Goal: Task Accomplishment & Management: Manage account settings

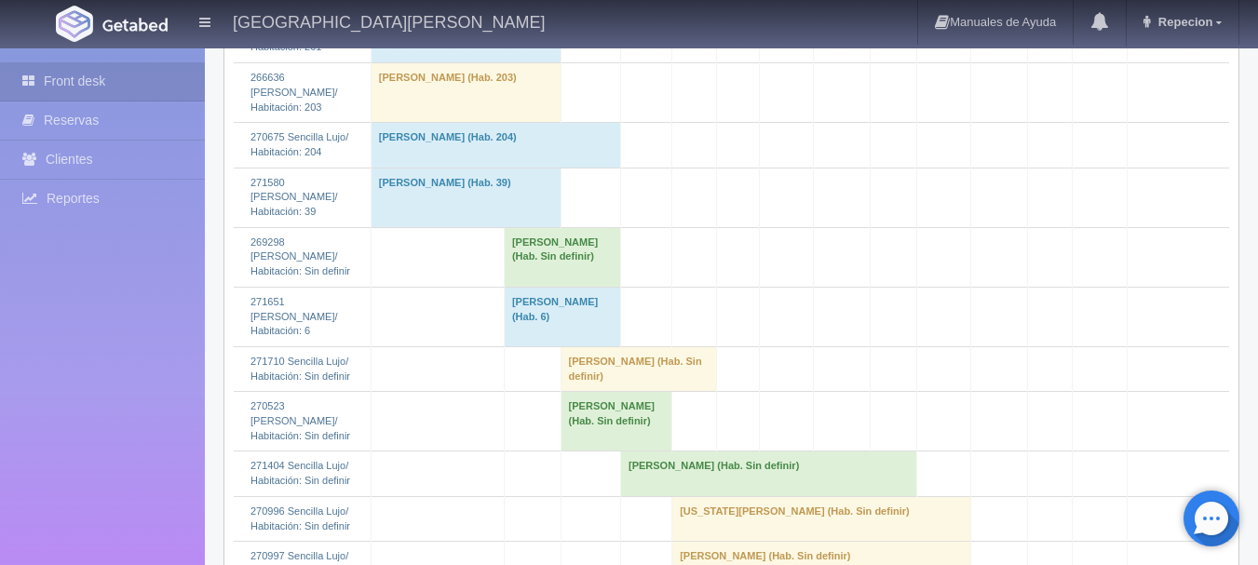
scroll to position [2420, 0]
click at [522, 286] on td "BRENDA GONZALEZ (Hab. Sin definir)" at bounding box center [562, 256] width 116 height 60
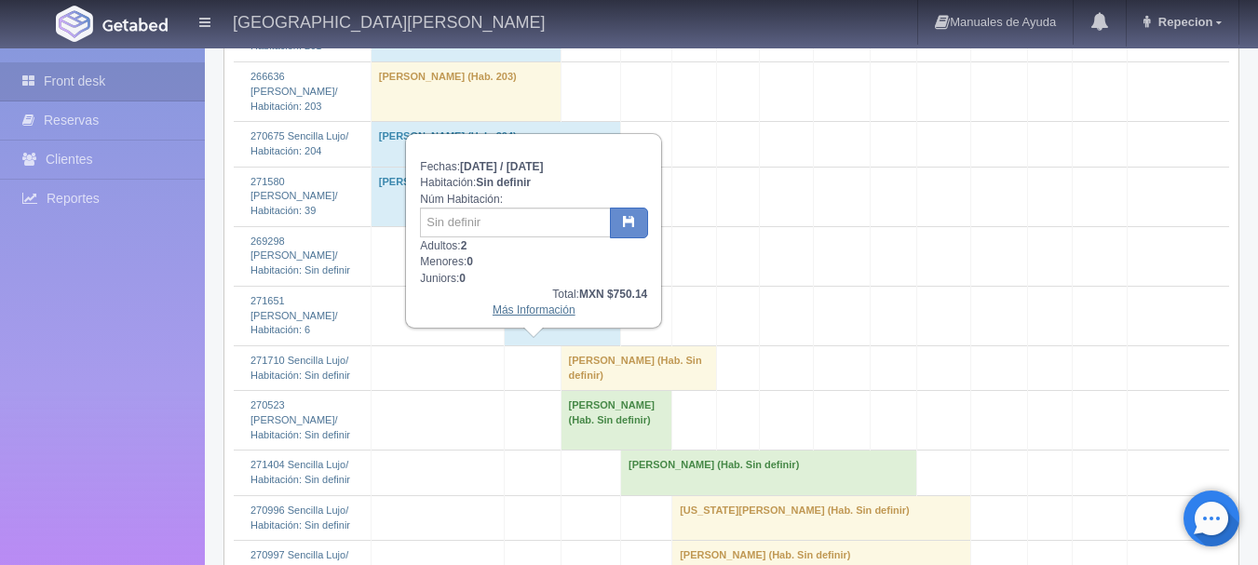
click at [521, 316] on link "Más Información" at bounding box center [533, 309] width 83 height 13
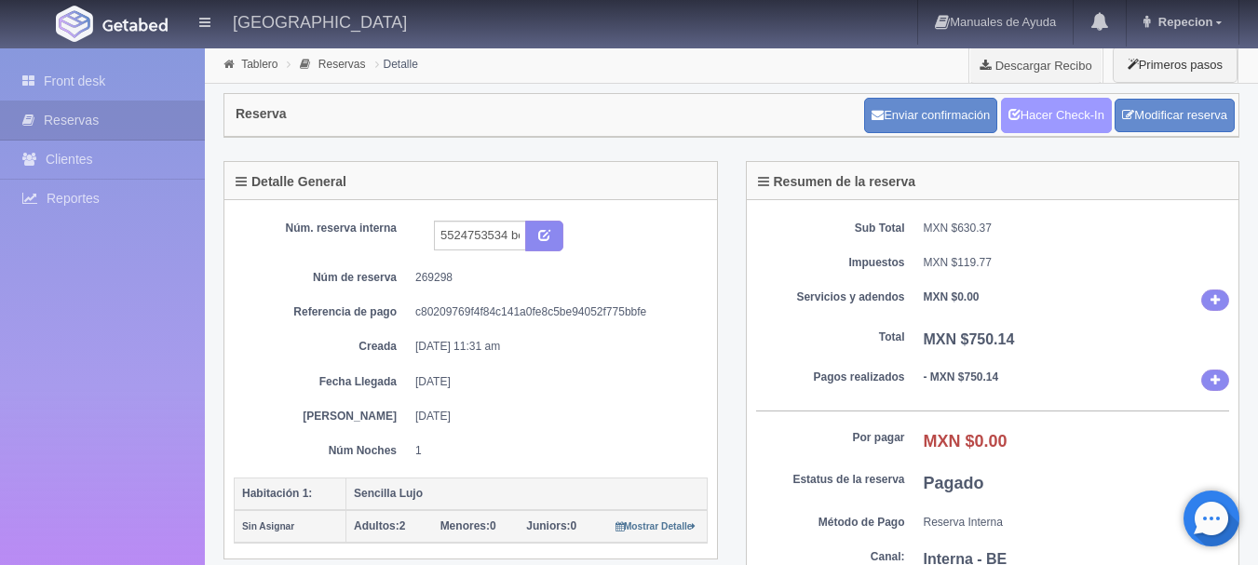
click at [1036, 119] on link "Hacer Check-In" at bounding box center [1056, 115] width 111 height 35
drag, startPoint x: 88, startPoint y: 75, endPoint x: 455, endPoint y: 62, distance: 367.0
click at [90, 75] on link "Front desk" at bounding box center [102, 81] width 205 height 38
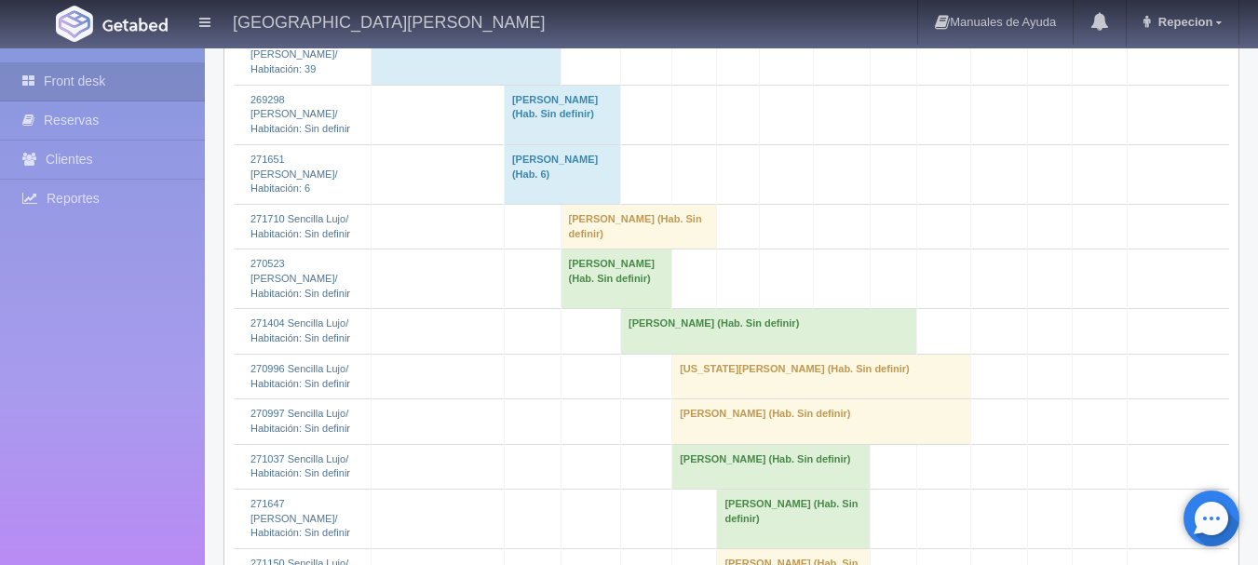
scroll to position [2607, 0]
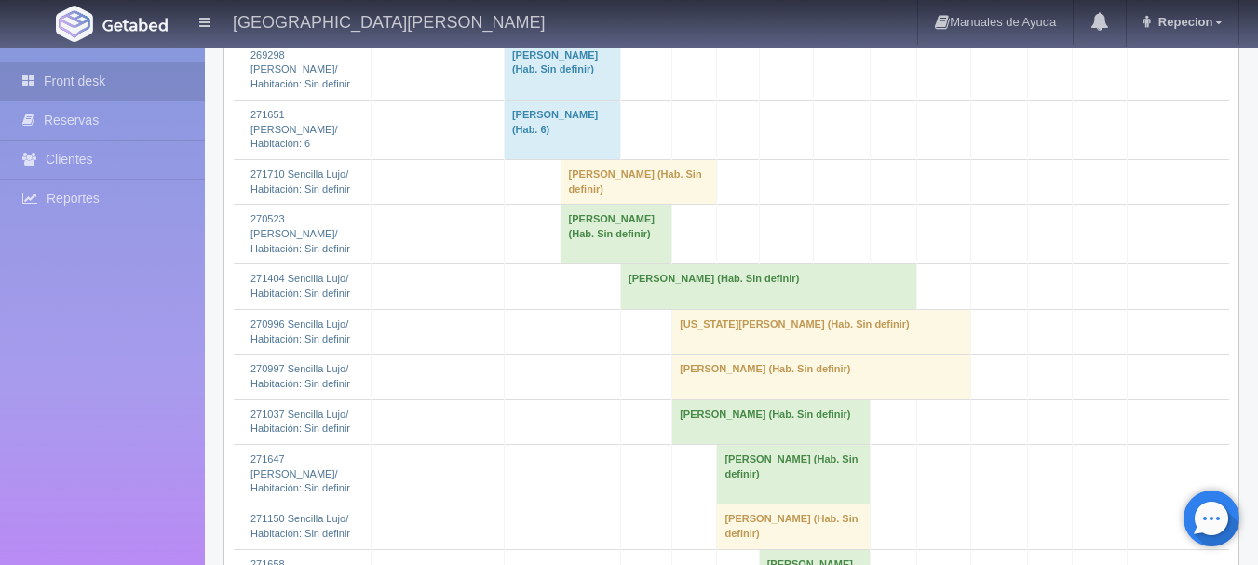
click at [529, 100] on td "BRENDA GONZALEZ (Hab. Sin definir)" at bounding box center [562, 70] width 116 height 60
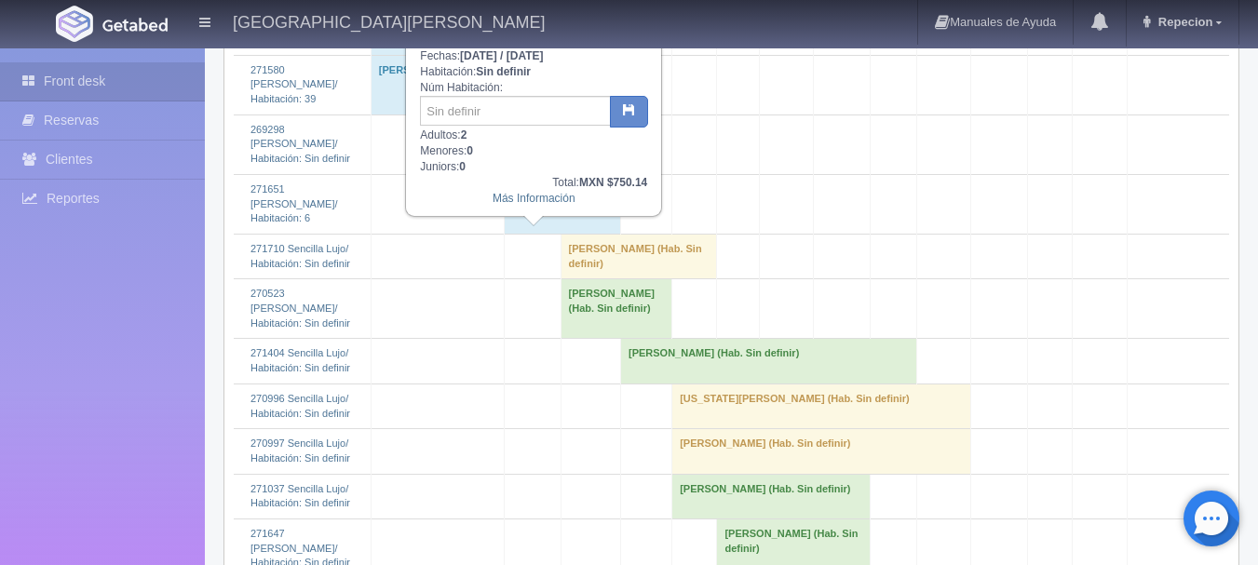
scroll to position [2420, 0]
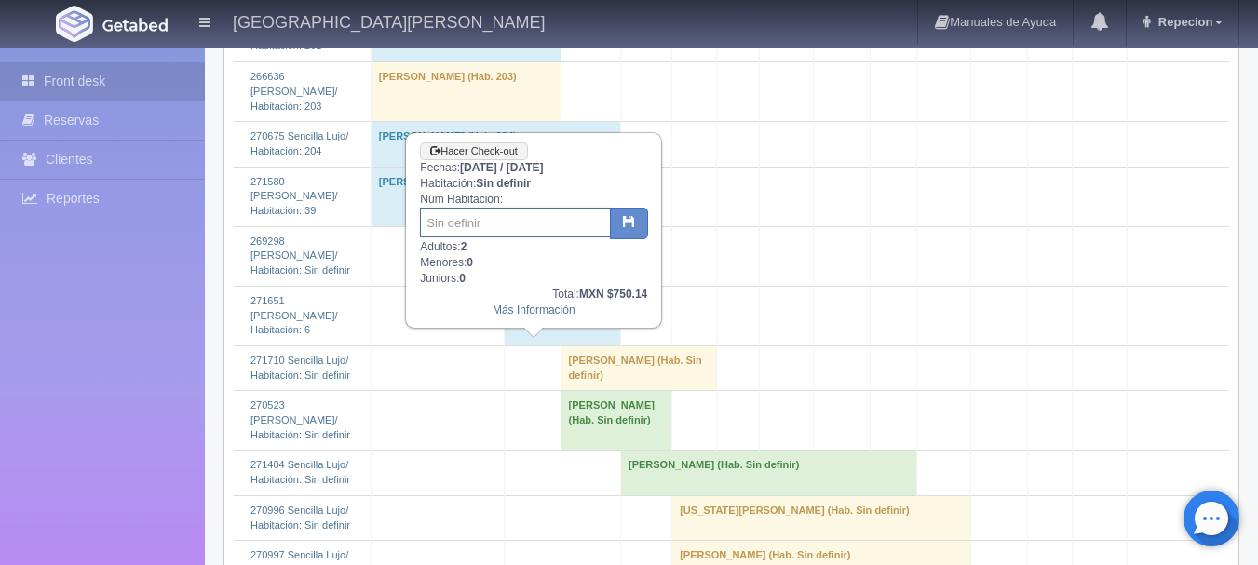
click at [478, 217] on input "text" at bounding box center [515, 223] width 191 height 30
type input "201"
click at [623, 221] on icon "button" at bounding box center [629, 221] width 12 height 12
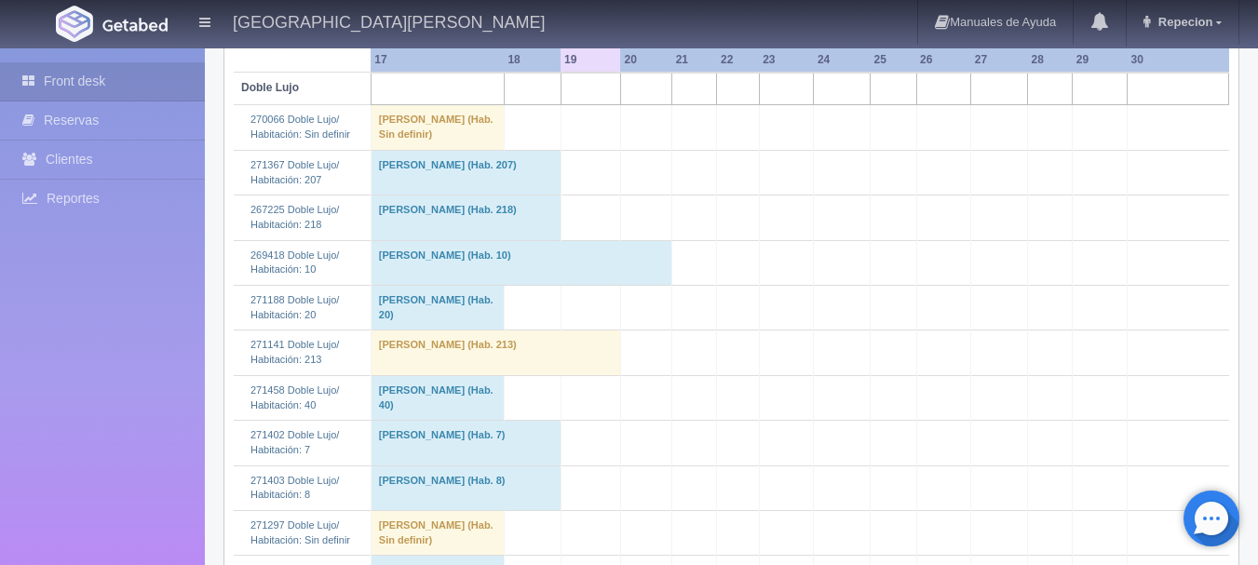
scroll to position [186, 0]
